Goal: Navigation & Orientation: Find specific page/section

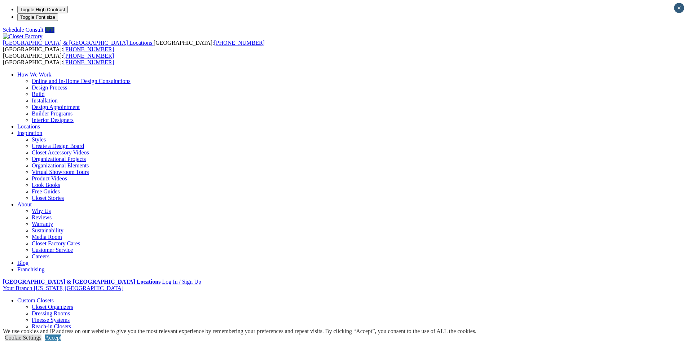
click at [62, 330] on link "Shoe Closets" at bounding box center [47, 333] width 30 height 6
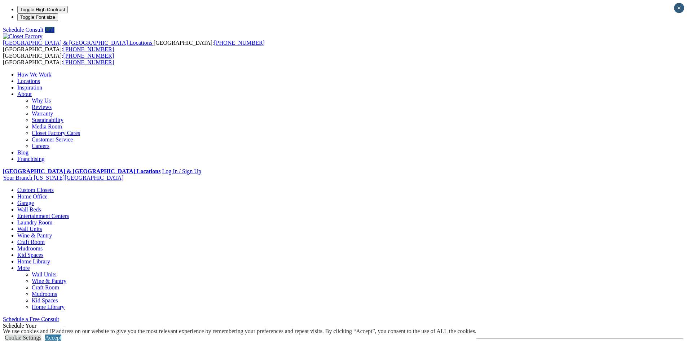
click at [40, 78] on link "Locations" at bounding box center [28, 81] width 23 height 6
